Goal: Task Accomplishment & Management: Manage account settings

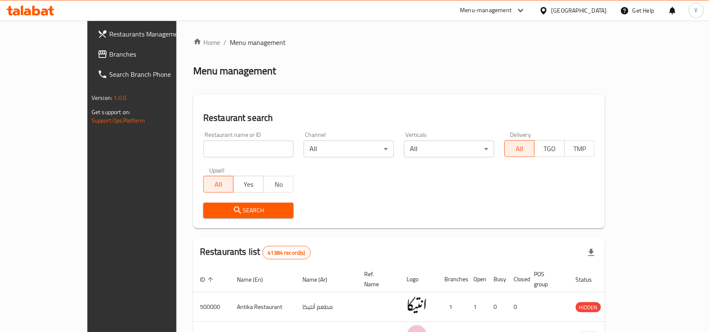
drag, startPoint x: 0, startPoint y: 0, endPoint x: 210, endPoint y: 148, distance: 257.2
click at [210, 148] on input "search" at bounding box center [248, 149] width 90 height 17
paste input "503536"
type input "503536"
click button "Search" at bounding box center [248, 211] width 90 height 16
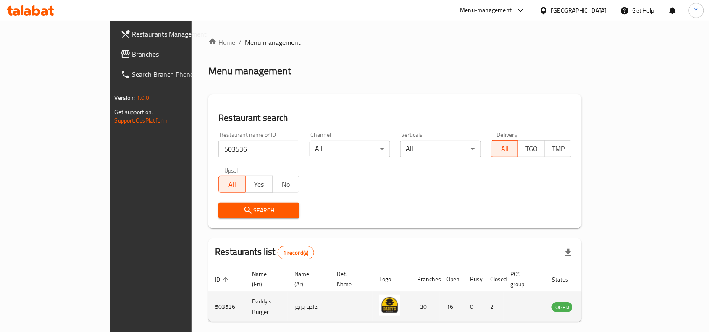
click at [619, 304] on td "enhanced table" at bounding box center [604, 307] width 29 height 30
click at [605, 306] on icon "enhanced table" at bounding box center [603, 307] width 3 height 3
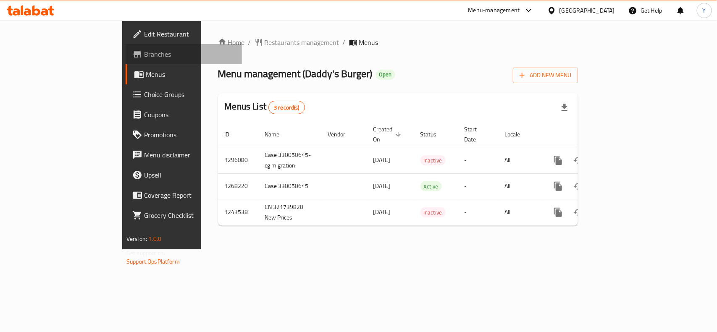
click at [144, 54] on span "Branches" at bounding box center [189, 54] width 91 height 10
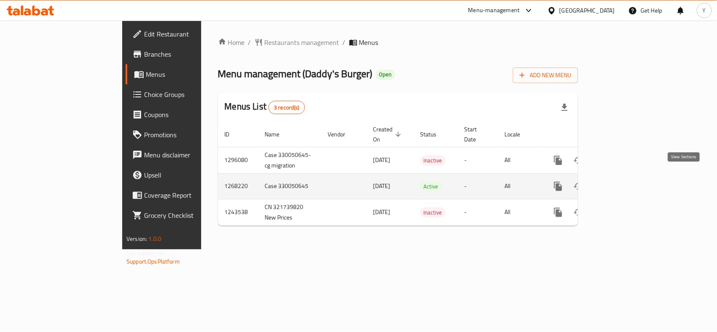
click at [624, 182] on icon "enhanced table" at bounding box center [619, 187] width 10 height 10
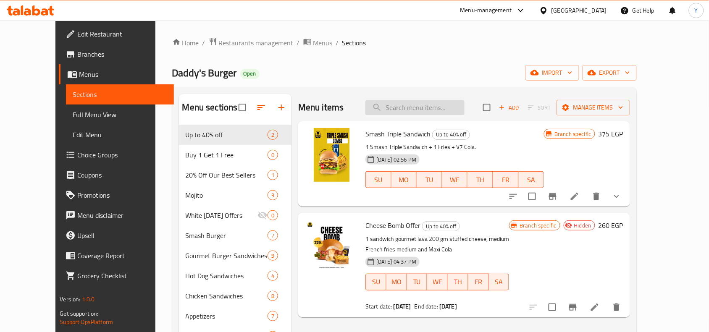
click at [431, 104] on input "search" at bounding box center [415, 107] width 99 height 15
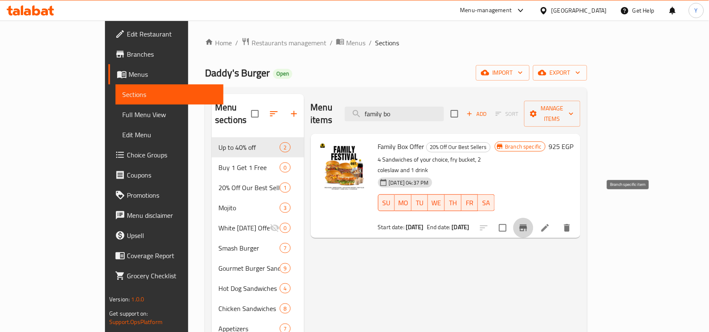
click at [529, 223] on icon "Branch-specific-item" at bounding box center [524, 228] width 10 height 10
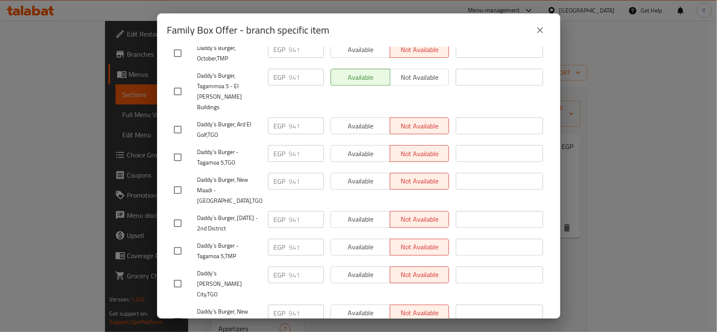
scroll to position [103, 0]
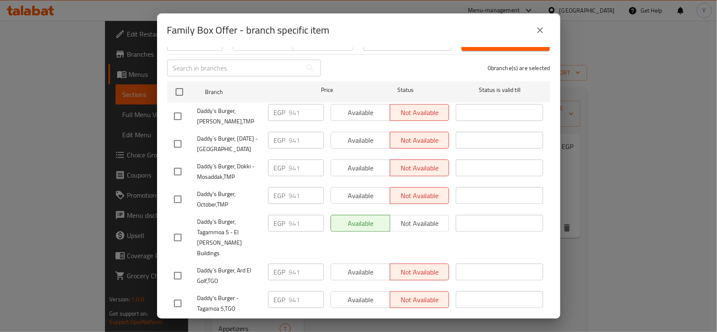
click at [536, 32] on icon "close" at bounding box center [540, 30] width 10 height 10
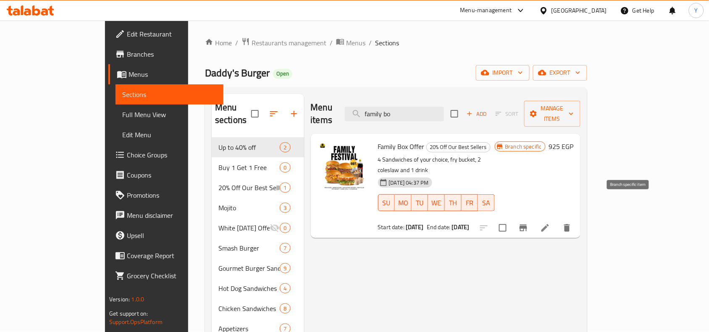
click at [534, 218] on button "Branch-specific-item" at bounding box center [524, 228] width 20 height 20
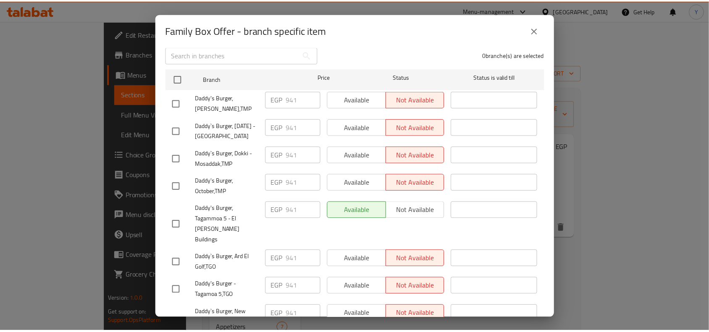
scroll to position [103, 0]
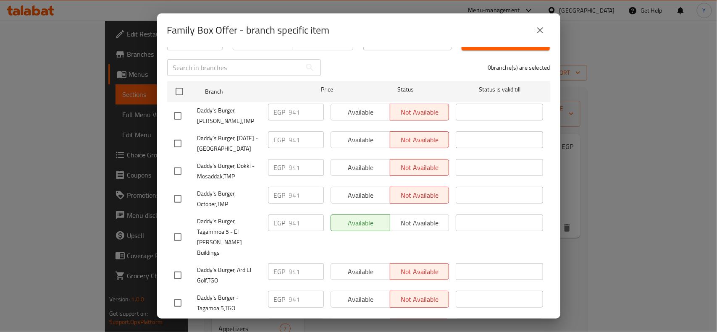
click at [211, 219] on span "Daddy's Burger, Tagammoa 5 - El [PERSON_NAME] Buildings" at bounding box center [230, 237] width 64 height 42
drag, startPoint x: 168, startPoint y: 29, endPoint x: 234, endPoint y: 28, distance: 66.0
click at [234, 28] on h2 "Family Box Offer - branch specific item" at bounding box center [248, 30] width 163 height 13
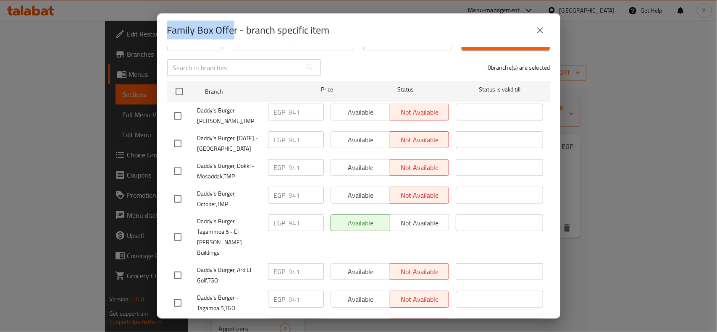
copy h2 "Family Box Offe"
click at [542, 37] on button "close" at bounding box center [540, 30] width 20 height 20
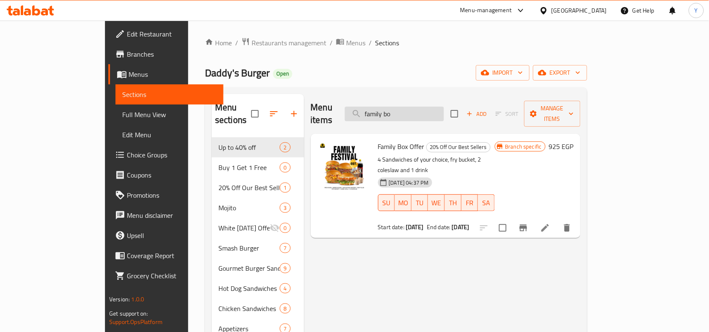
paste input "Cheese Bomb"
drag, startPoint x: 432, startPoint y: 113, endPoint x: 392, endPoint y: 106, distance: 40.8
click at [392, 107] on input "family bo" at bounding box center [394, 114] width 99 height 15
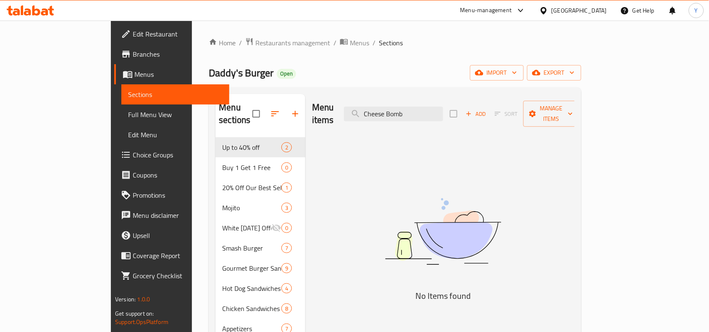
drag, startPoint x: 427, startPoint y: 109, endPoint x: 501, endPoint y: 116, distance: 73.4
click at [501, 116] on div "Menu items Cheese Bomb Add Sort Manage items" at bounding box center [443, 114] width 263 height 40
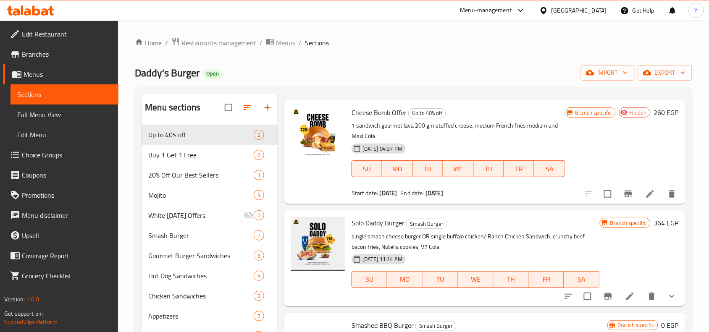
scroll to position [0, 0]
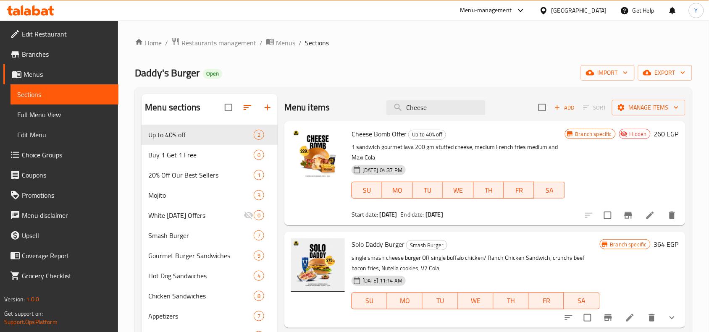
type input "Cheese"
click at [53, 57] on span "Branches" at bounding box center [67, 54] width 90 height 10
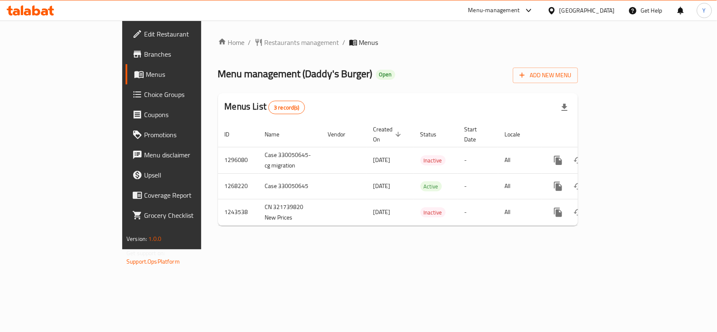
click at [520, 11] on div "Menu-management" at bounding box center [495, 10] width 52 height 10
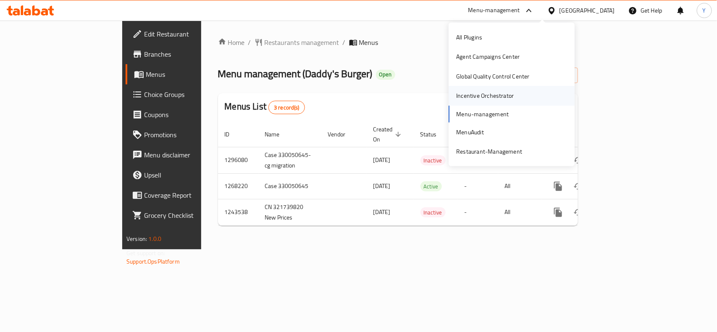
click at [491, 98] on div "Incentive Orchestrator" at bounding box center [485, 95] width 58 height 9
